Goal: Task Accomplishment & Management: Use online tool/utility

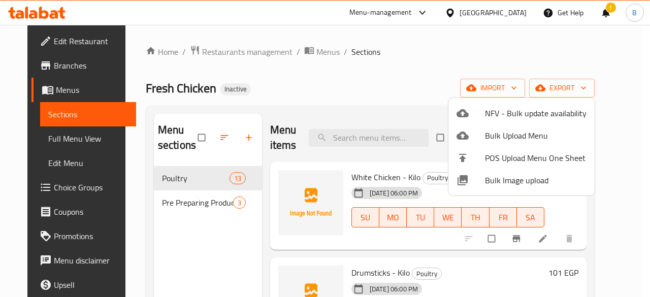
click at [303, 47] on div at bounding box center [325, 148] width 650 height 297
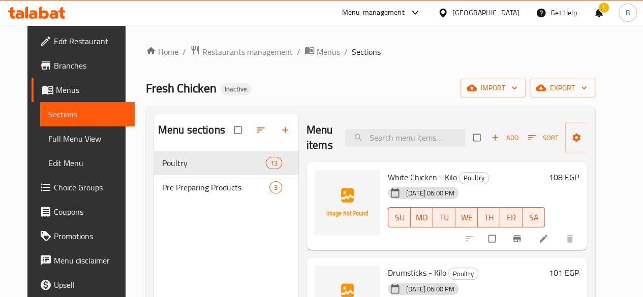
click at [317, 47] on span "Menus" at bounding box center [328, 52] width 23 height 12
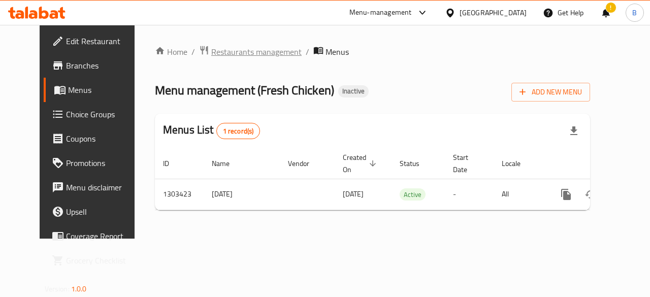
click at [239, 48] on span "Restaurants management" at bounding box center [256, 52] width 90 height 12
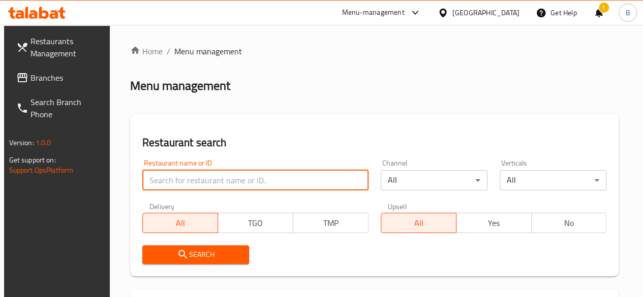
click at [185, 179] on input "search" at bounding box center [255, 180] width 226 height 20
type input "pecano"
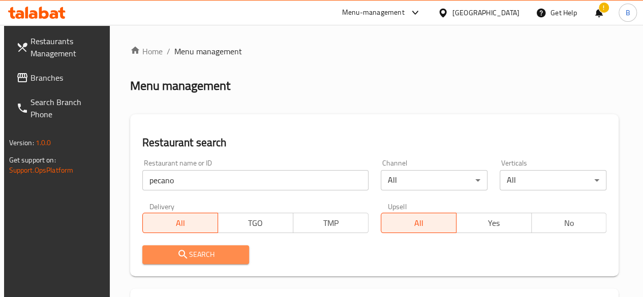
click at [197, 256] on span "Search" at bounding box center [195, 254] width 90 height 13
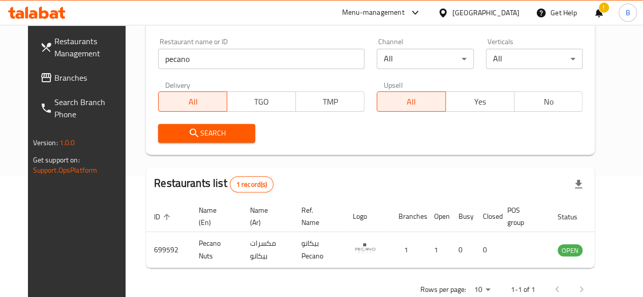
scroll to position [147, 0]
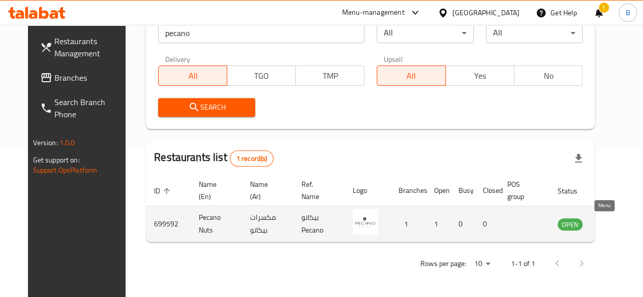
click at [611, 222] on icon "enhanced table" at bounding box center [616, 224] width 11 height 9
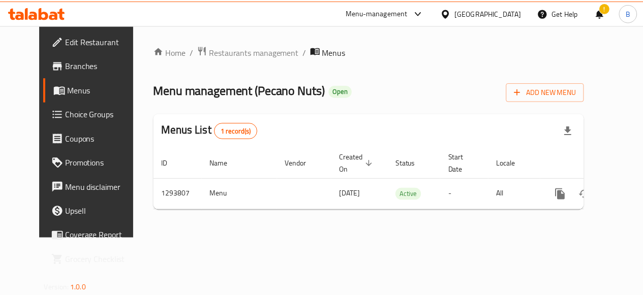
scroll to position [0, 4]
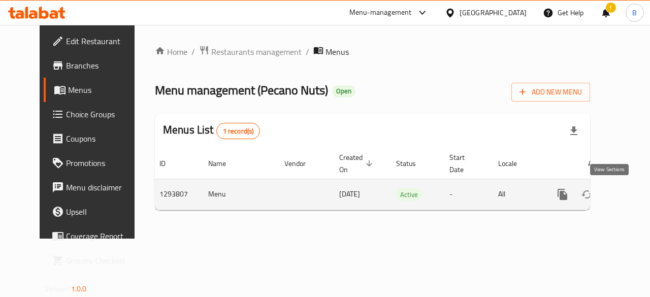
click at [630, 193] on icon "enhanced table" at bounding box center [636, 194] width 12 height 12
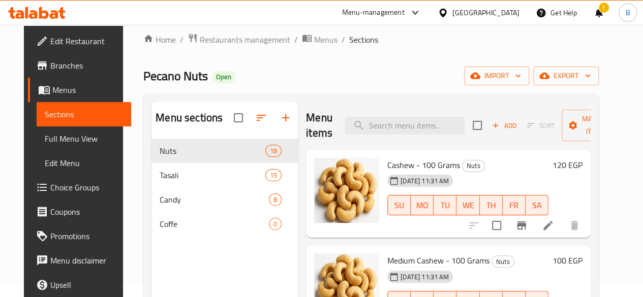
scroll to position [23, 0]
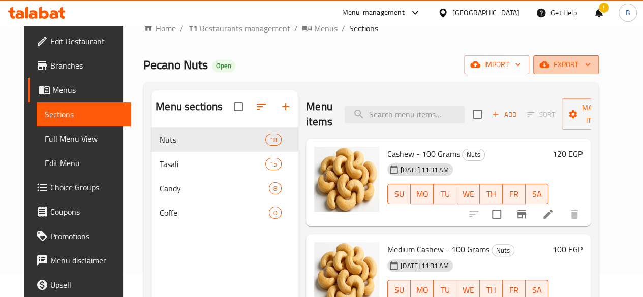
click at [587, 65] on span "export" at bounding box center [565, 64] width 49 height 13
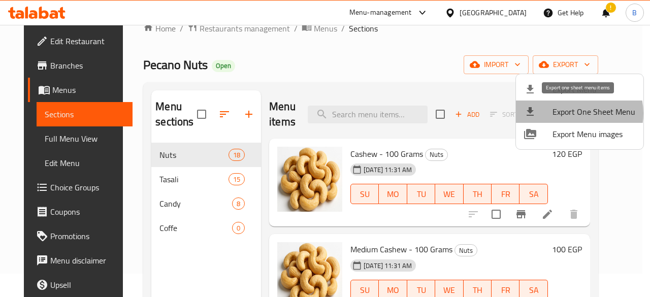
click at [575, 113] on span "Export One Sheet Menu" at bounding box center [594, 112] width 83 height 12
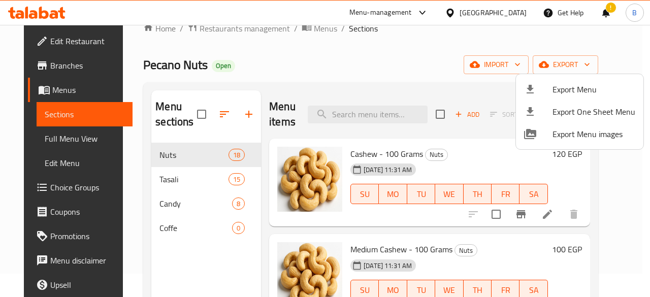
click at [380, 54] on div at bounding box center [325, 148] width 650 height 297
